Goal: Information Seeking & Learning: Understand process/instructions

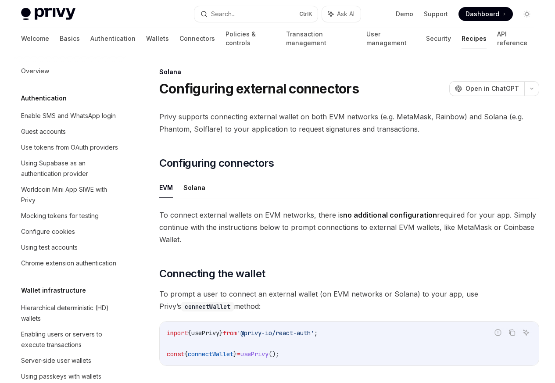
scroll to position [1406, 0]
